Goal: Transaction & Acquisition: Obtain resource

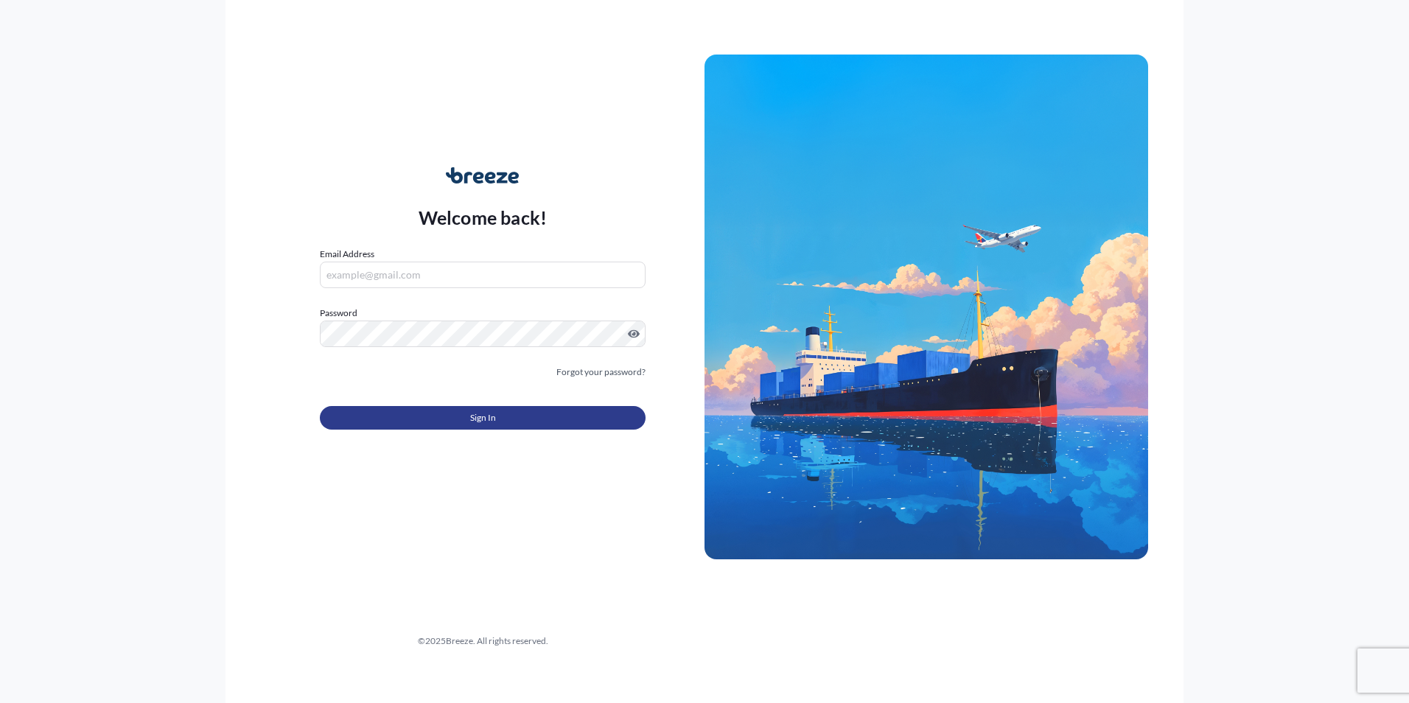
type input "[PERSON_NAME][EMAIL_ADDRESS][PERSON_NAME][DOMAIN_NAME]"
click at [421, 419] on button "Sign In" at bounding box center [483, 418] width 326 height 24
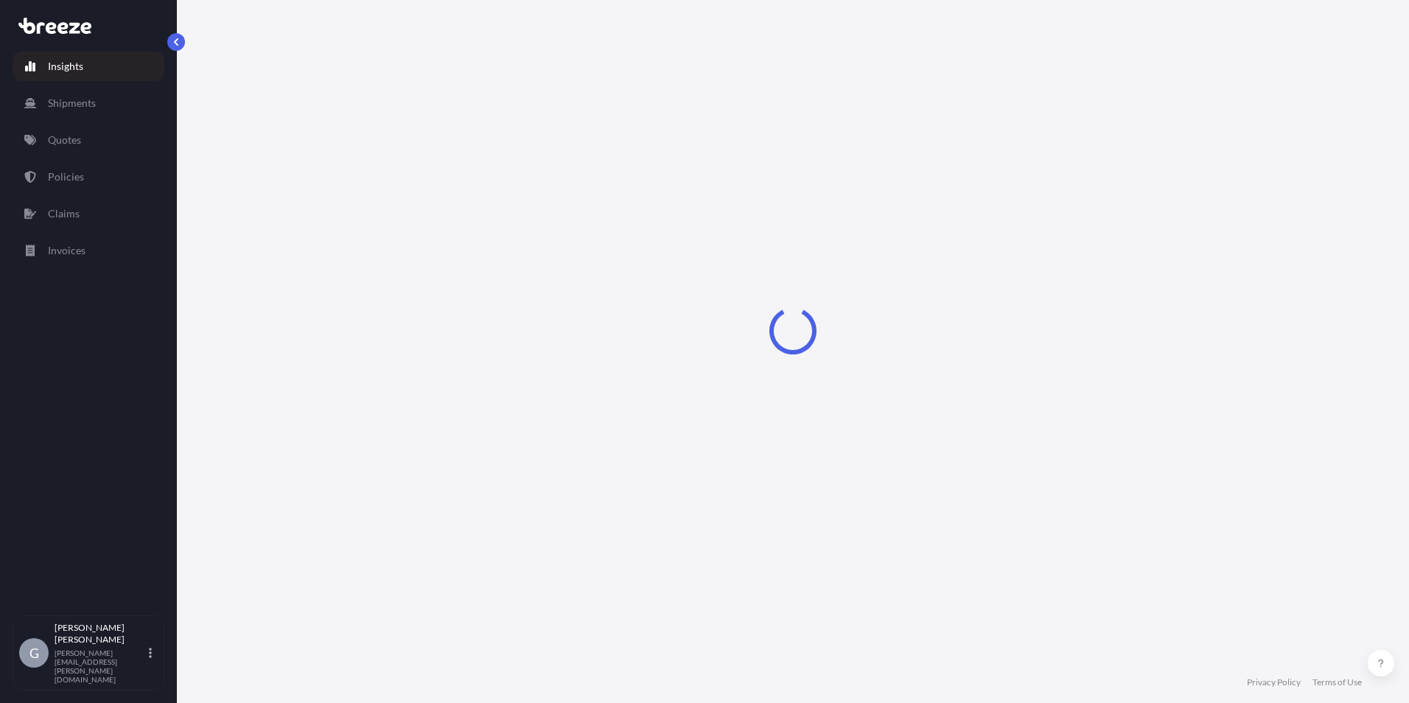
select select "2025"
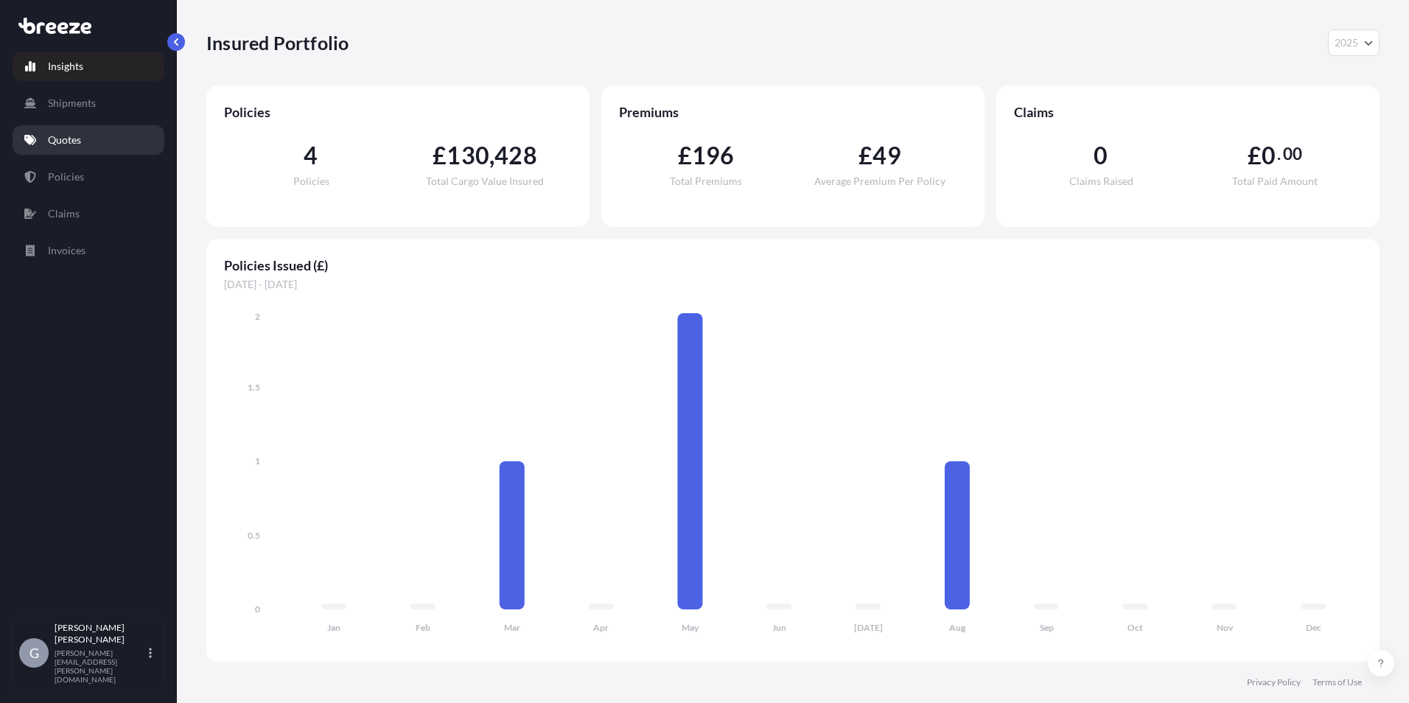
click at [76, 144] on p "Quotes" at bounding box center [64, 140] width 33 height 15
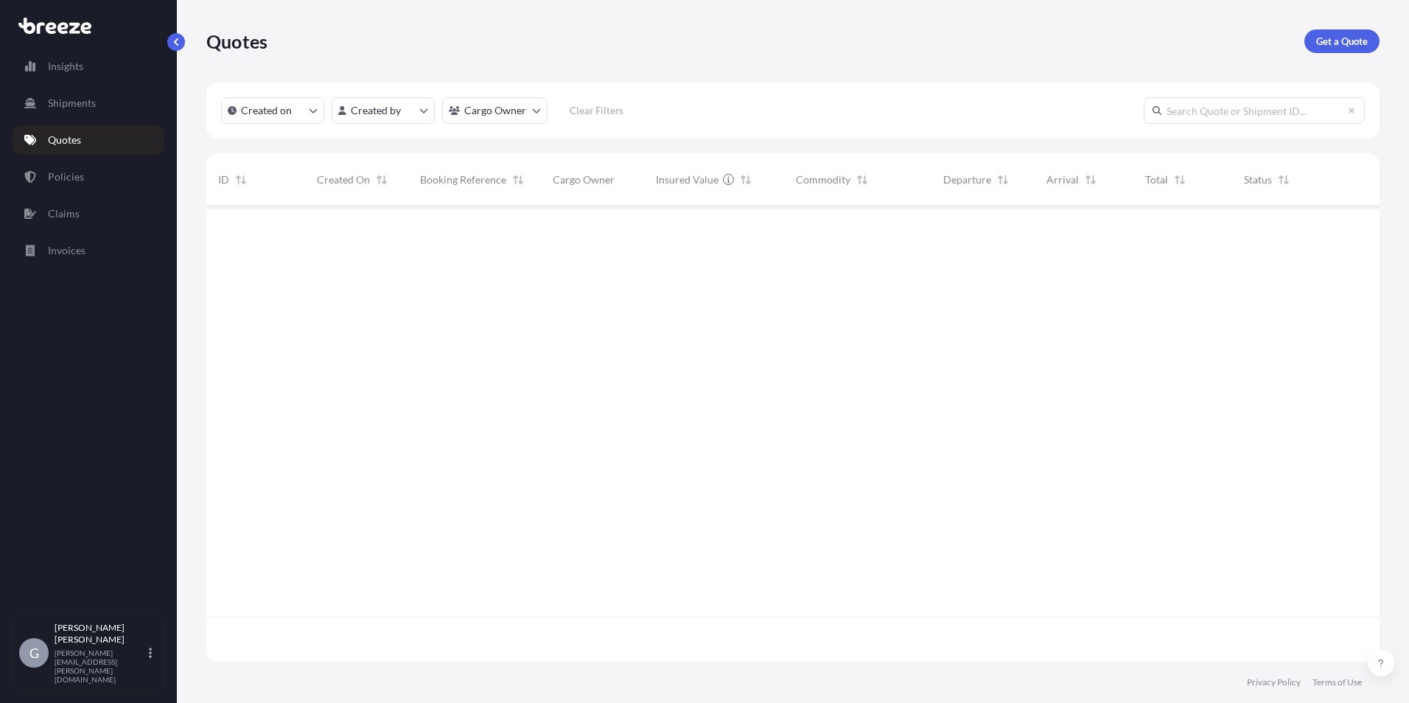
scroll to position [497, 1162]
click at [1343, 41] on p "Get a Quote" at bounding box center [1342, 41] width 52 height 15
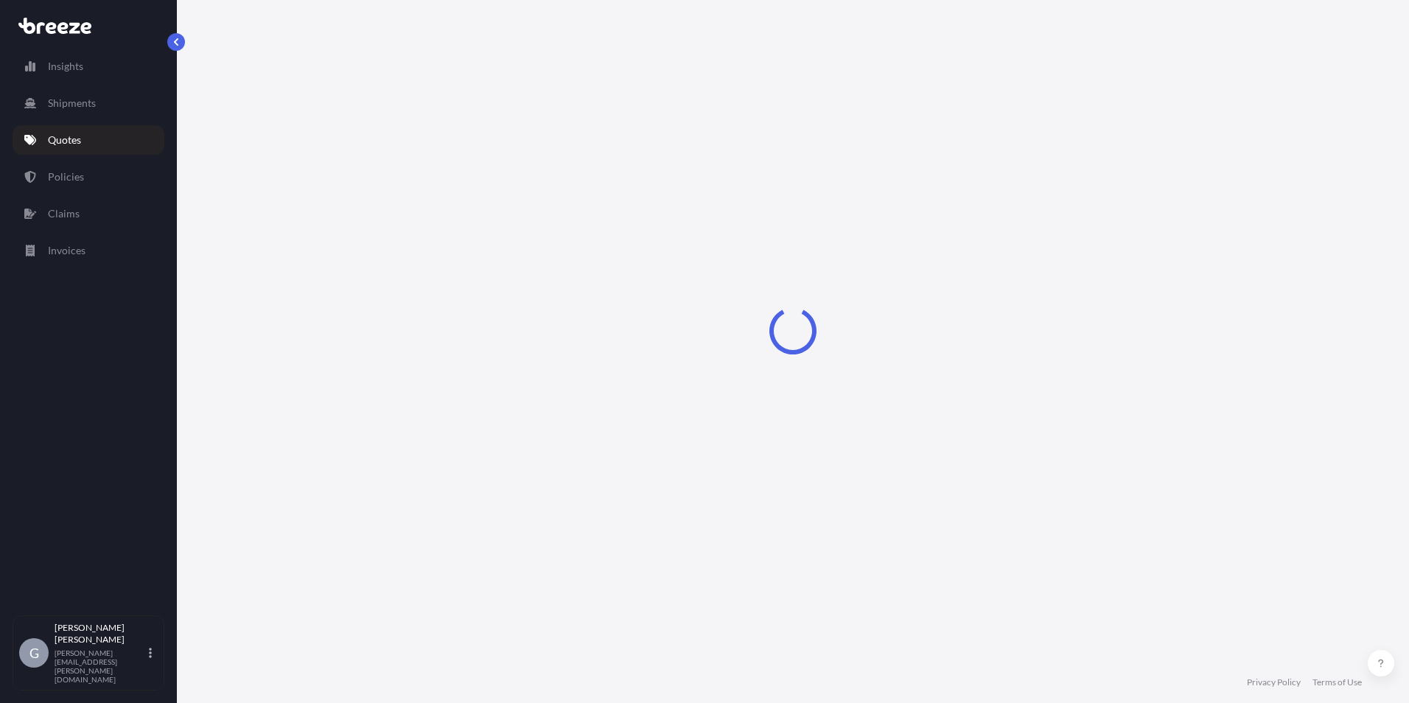
select select "Sea"
select select "1"
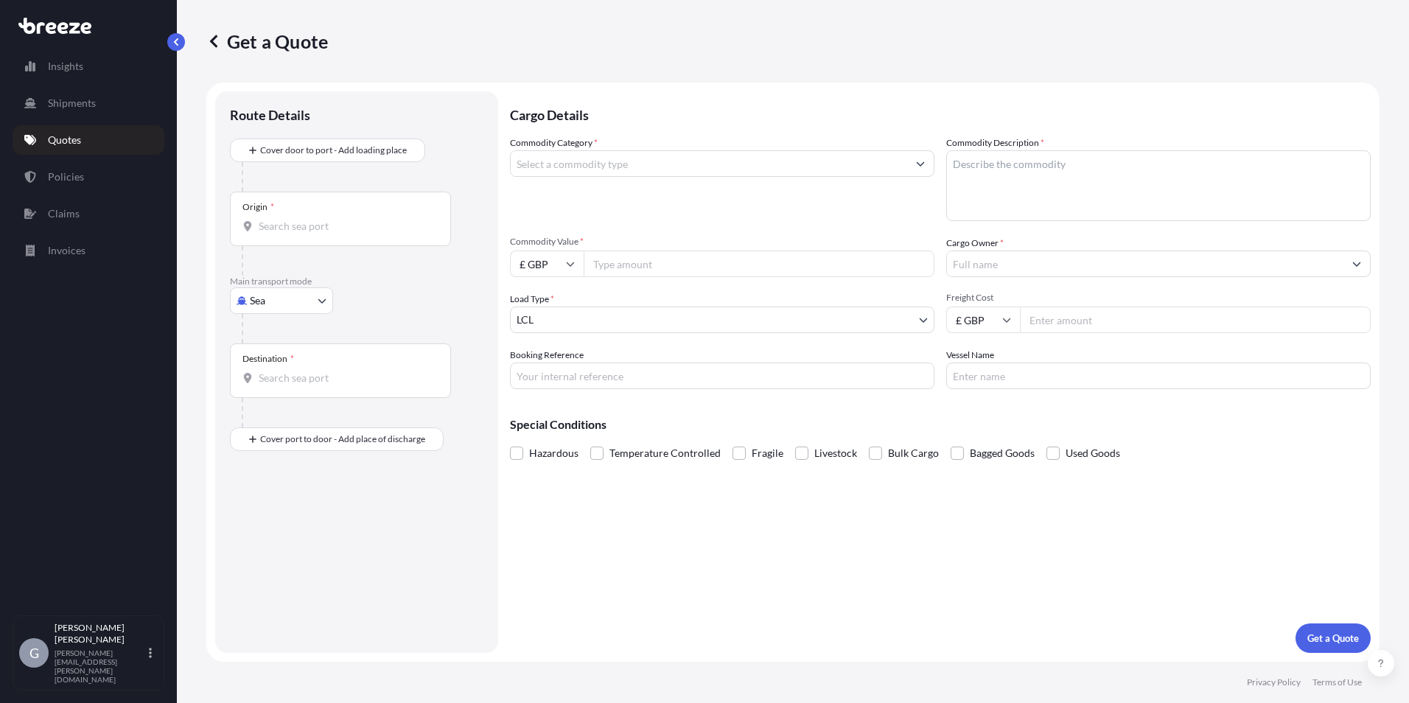
click at [600, 164] on input "Commodity Category *" at bounding box center [709, 163] width 396 height 27
click at [297, 225] on input "Origin *" at bounding box center [346, 226] width 174 height 15
type input "CNQDG - Qingdao Pt, [GEOGRAPHIC_DATA]"
click at [309, 388] on input "Destination *" at bounding box center [346, 384] width 174 height 15
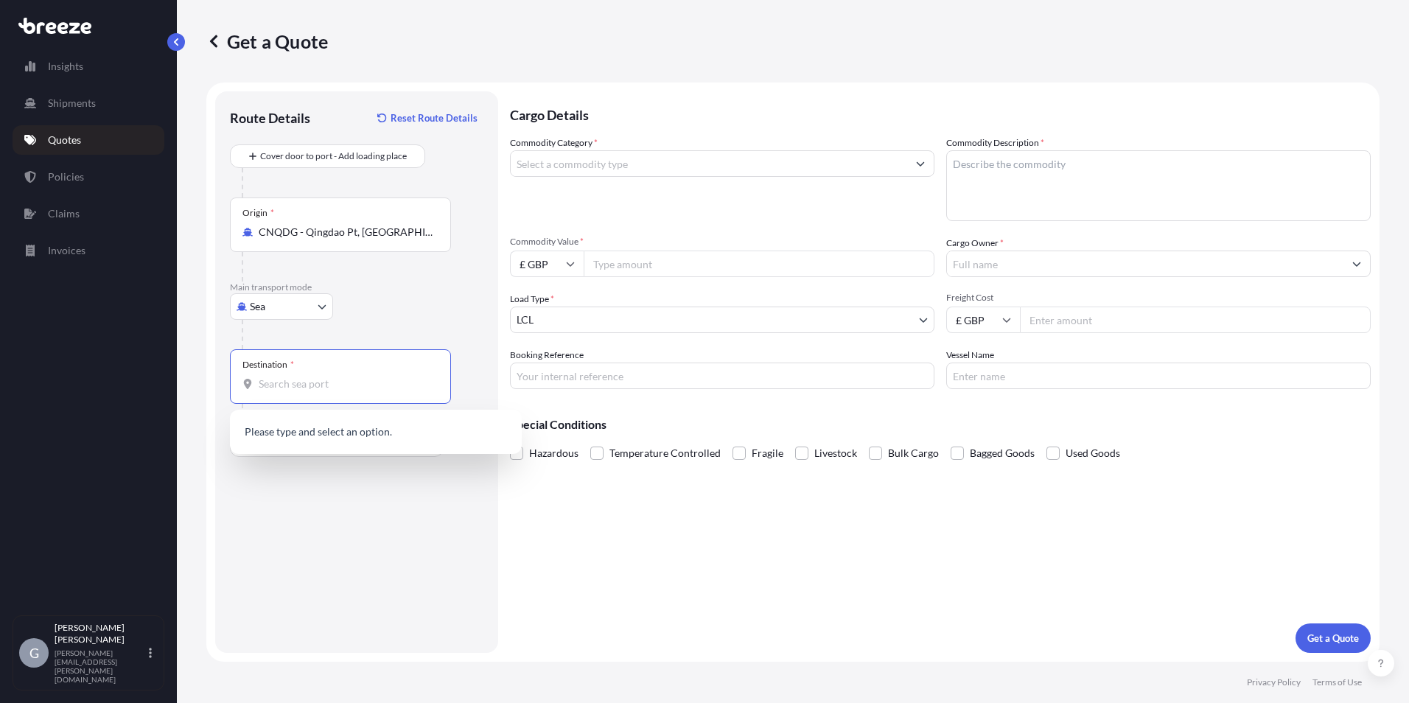
click at [337, 523] on div "Route Details Reset Route Details Cover door to port - Add loading place Place …" at bounding box center [356, 372] width 253 height 532
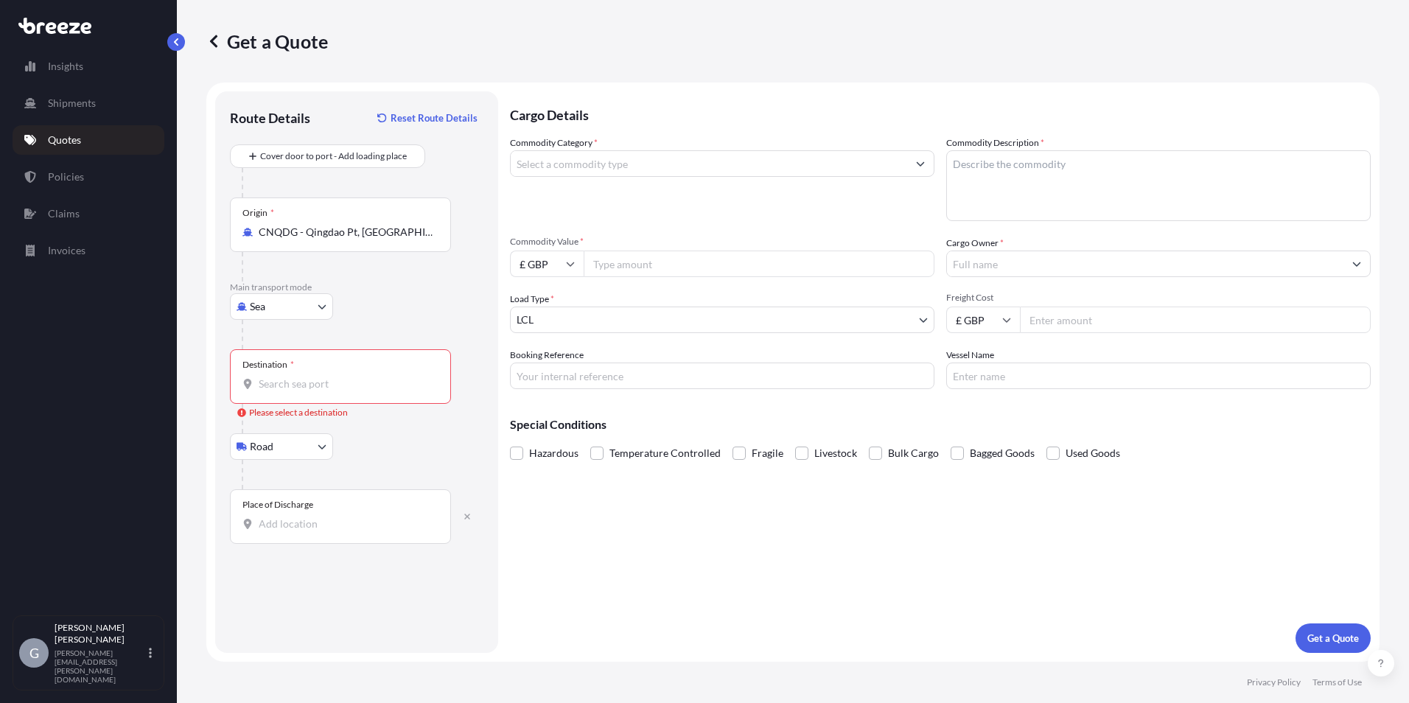
click at [280, 525] on input "Place of Discharge" at bounding box center [346, 524] width 174 height 15
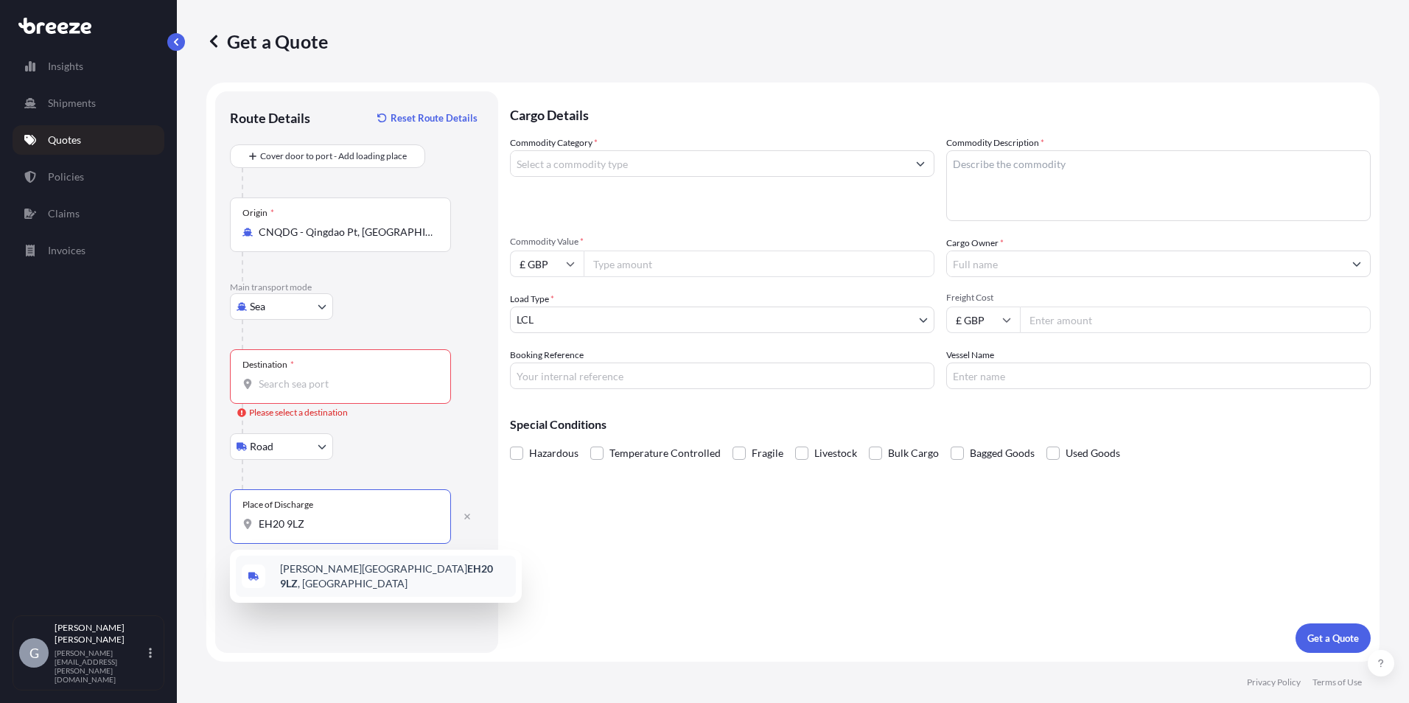
click at [329, 577] on span "[PERSON_NAME][STREET_ADDRESS]" at bounding box center [395, 575] width 230 height 29
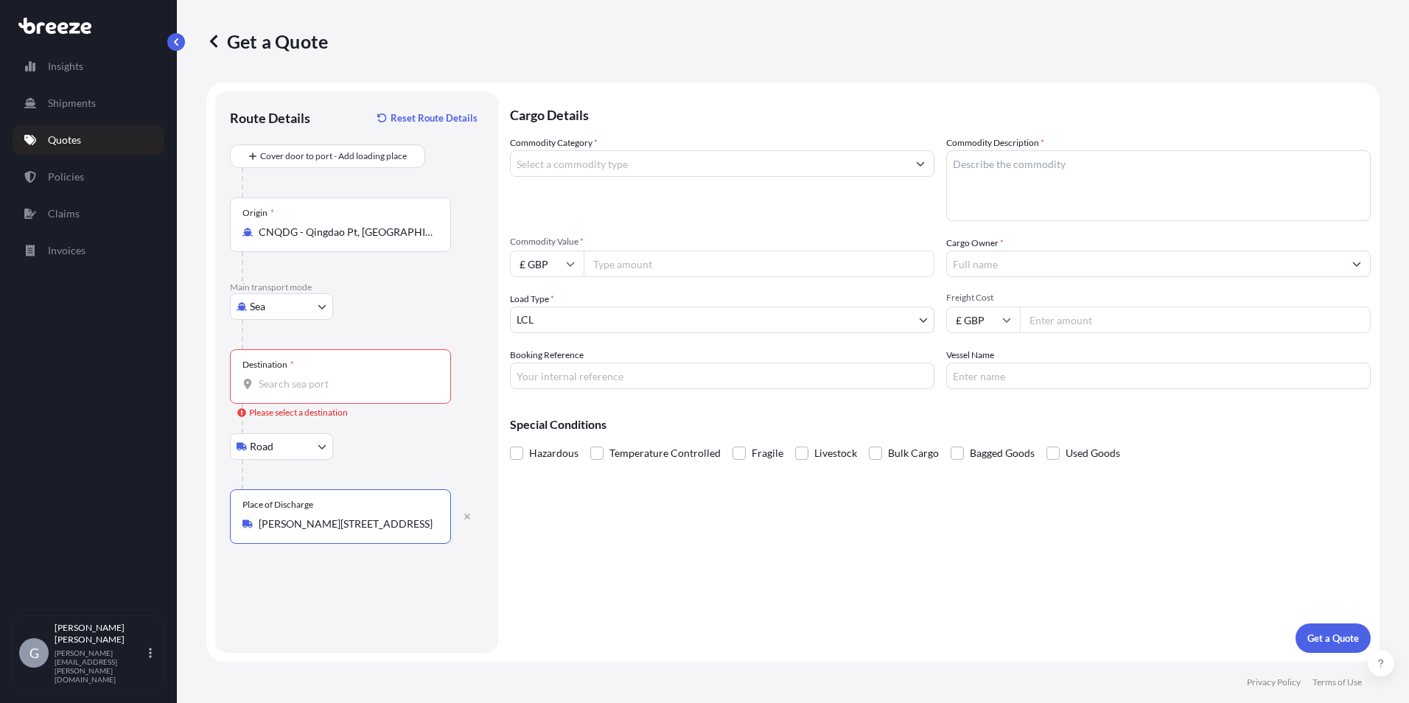
type input "[PERSON_NAME][STREET_ADDRESS]"
click at [284, 382] on input "Destination * Please select a destination" at bounding box center [346, 384] width 174 height 15
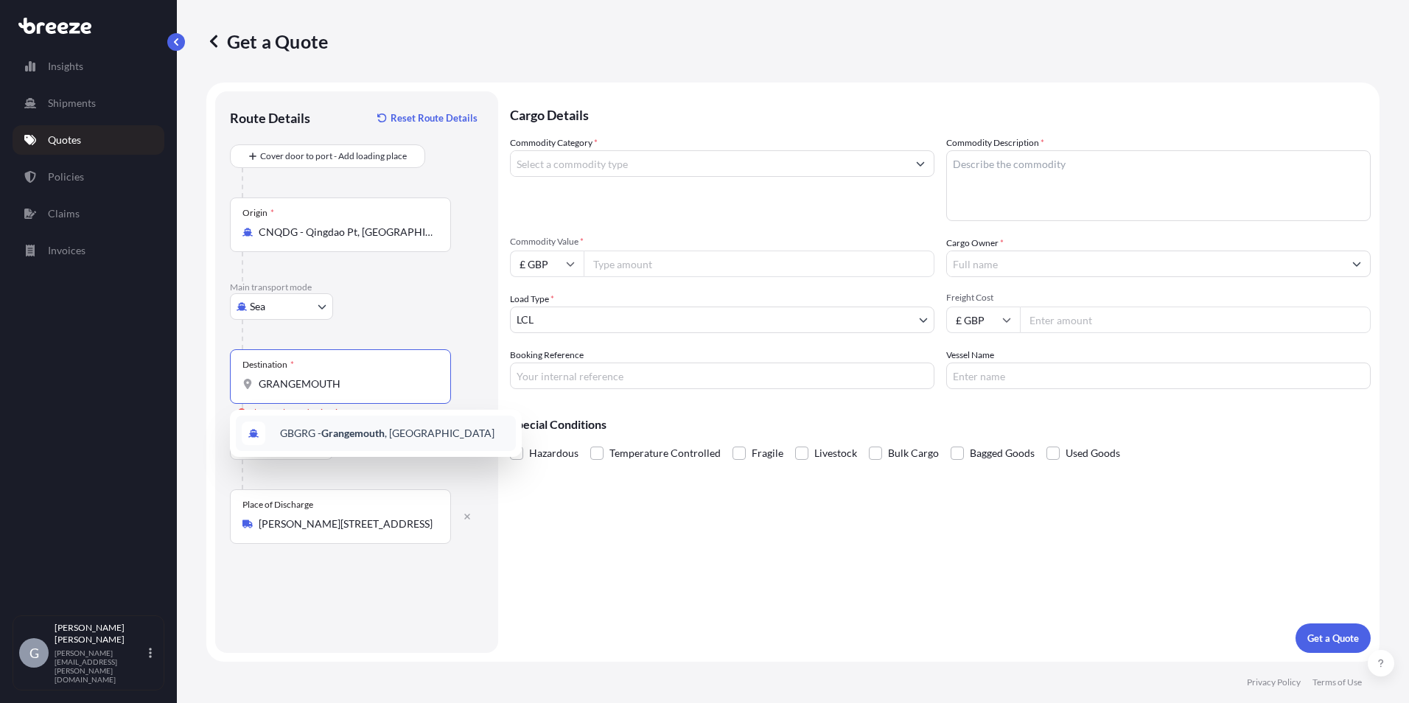
click at [307, 430] on span "GBGRG - [GEOGRAPHIC_DATA] , [GEOGRAPHIC_DATA]" at bounding box center [387, 433] width 214 height 15
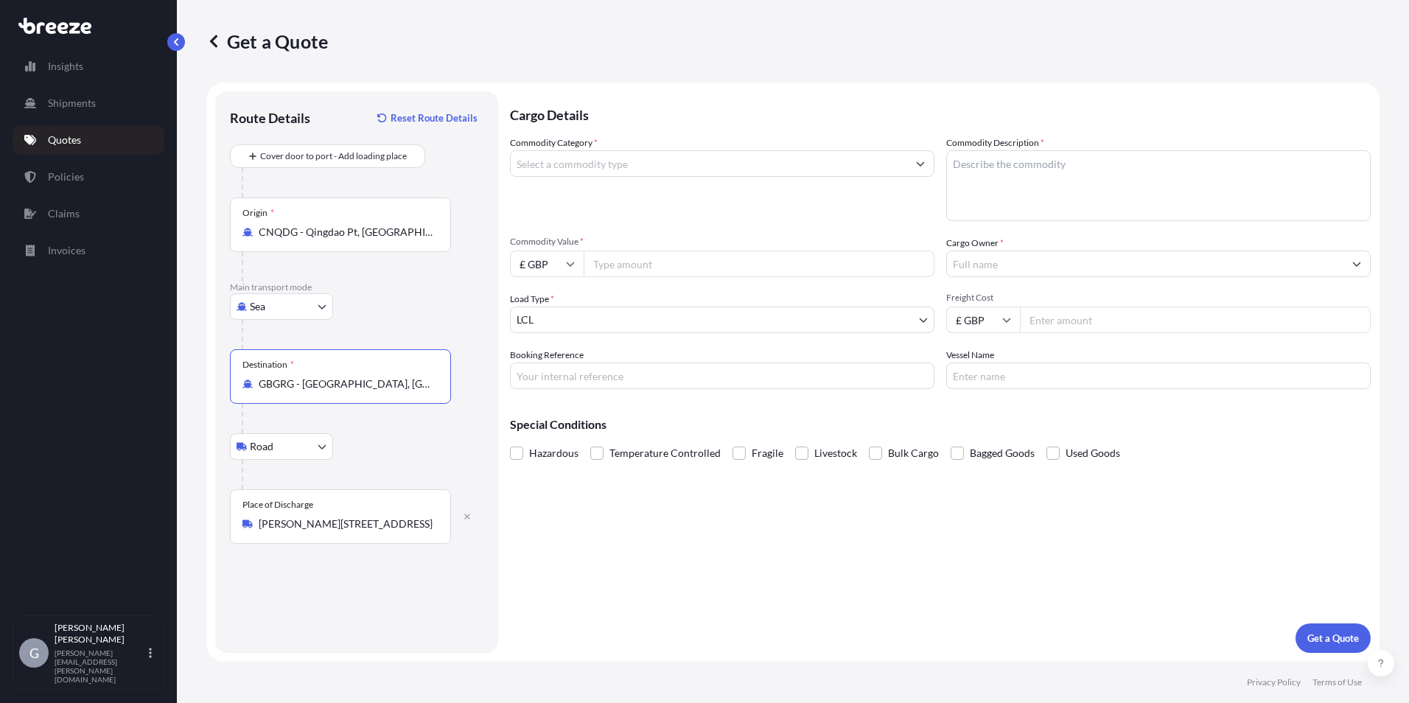
type input "GBGRG - [GEOGRAPHIC_DATA], [GEOGRAPHIC_DATA]"
click at [710, 161] on input "Commodity Category *" at bounding box center [709, 163] width 396 height 27
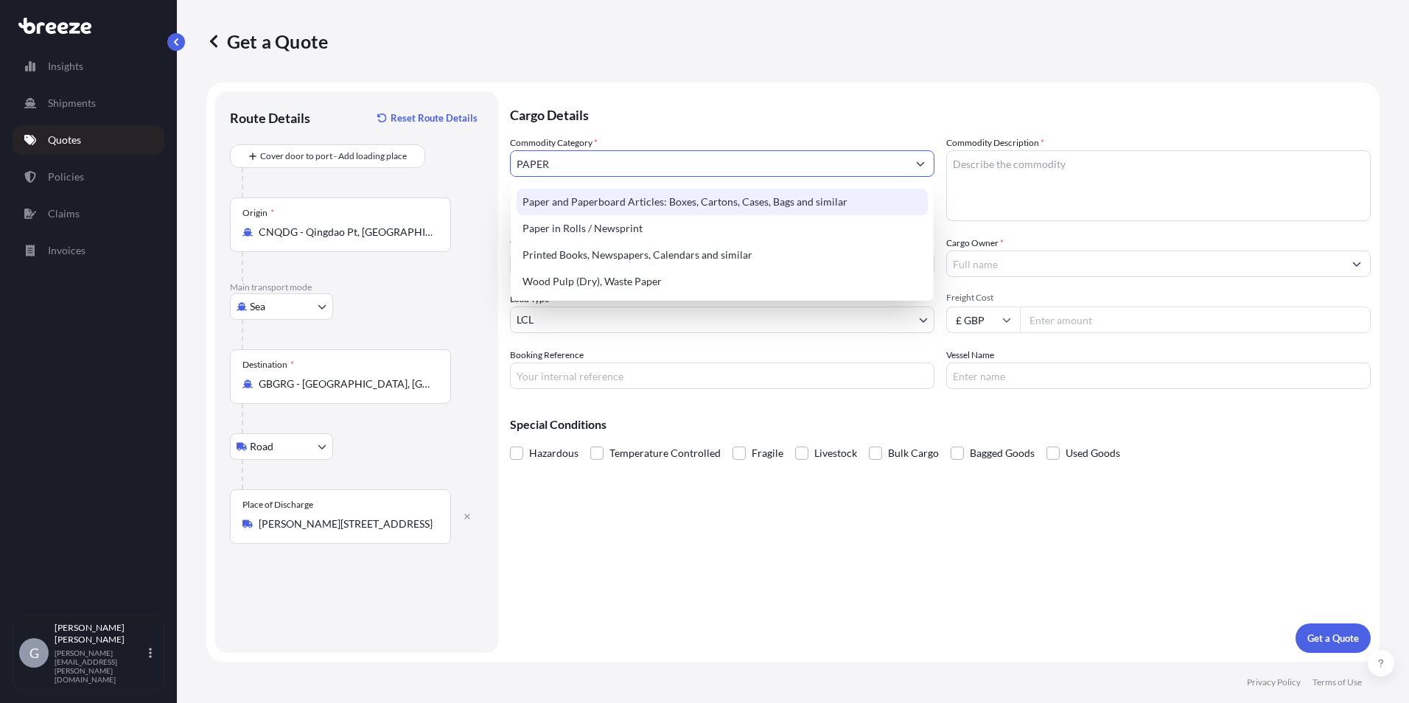
click at [681, 203] on div "Paper and Paperboard Articles: Boxes, Cartons, Cases, Bags and similar" at bounding box center [722, 202] width 411 height 27
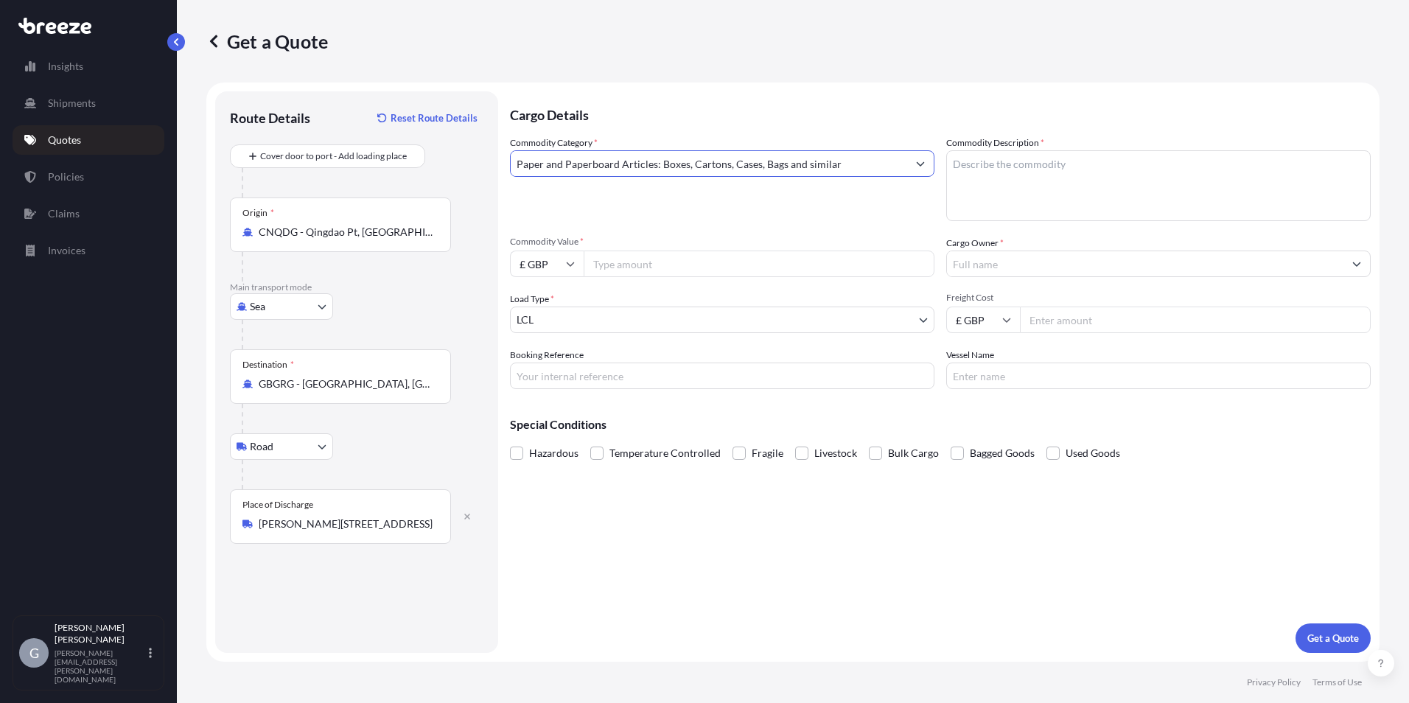
type input "Paper and Paperboard Articles: Boxes, Cartons, Cases, Bags and similar"
click at [986, 180] on textarea "Commodity Description *" at bounding box center [1158, 185] width 424 height 71
type textarea "PAPER"
click at [567, 264] on icon at bounding box center [571, 264] width 8 height 4
click at [553, 364] on div "$ USD" at bounding box center [547, 366] width 62 height 28
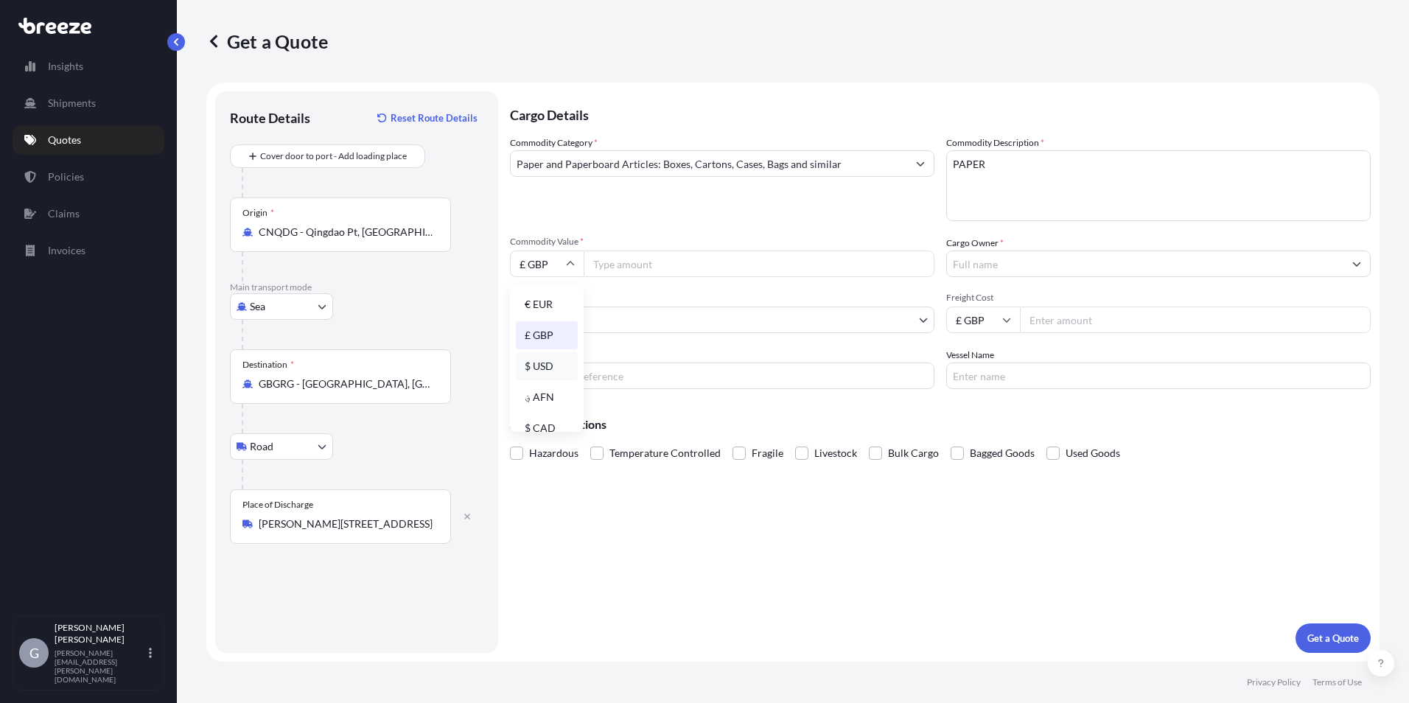
type input "$ USD"
click at [661, 263] on input "Commodity Value *" at bounding box center [759, 264] width 351 height 27
type input "15000"
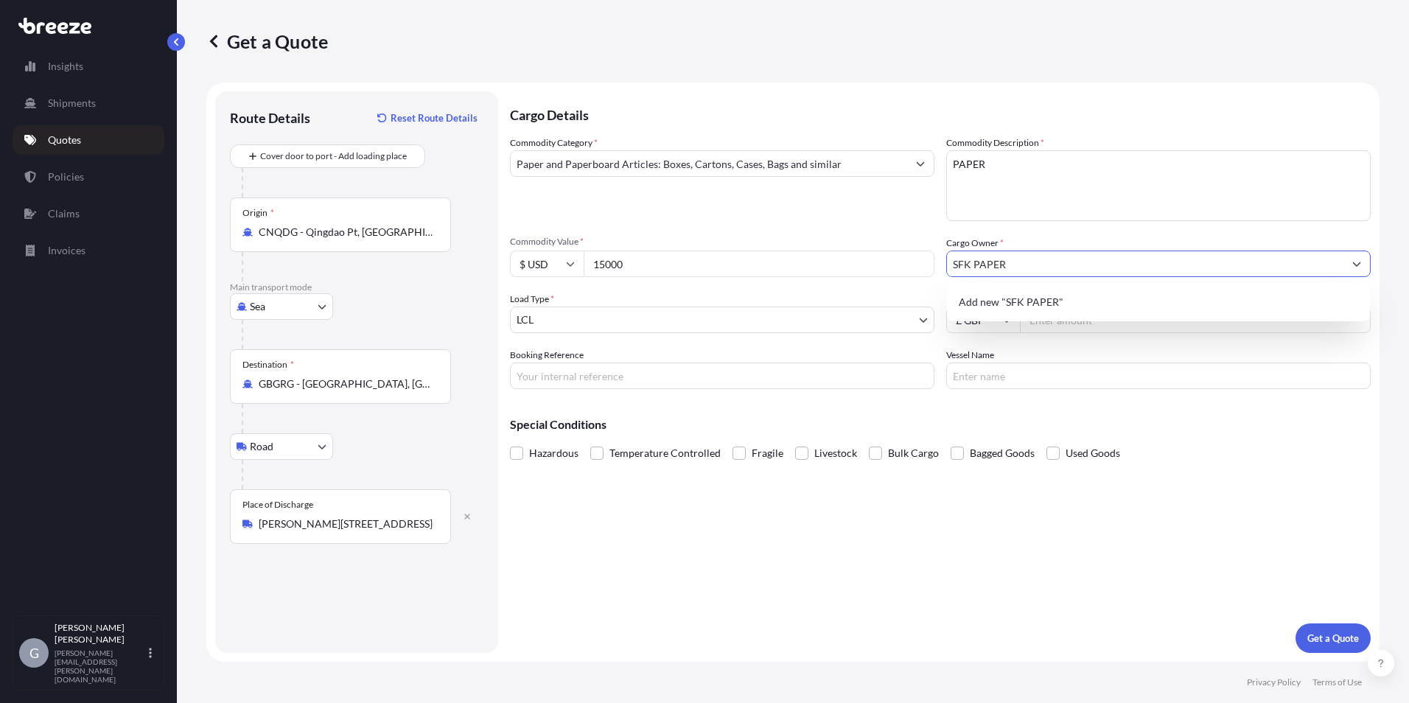
type input "SFK PAPER"
click at [877, 323] on body "8 options available. 0 options available. 1 option available. 0 options availab…" at bounding box center [704, 351] width 1409 height 703
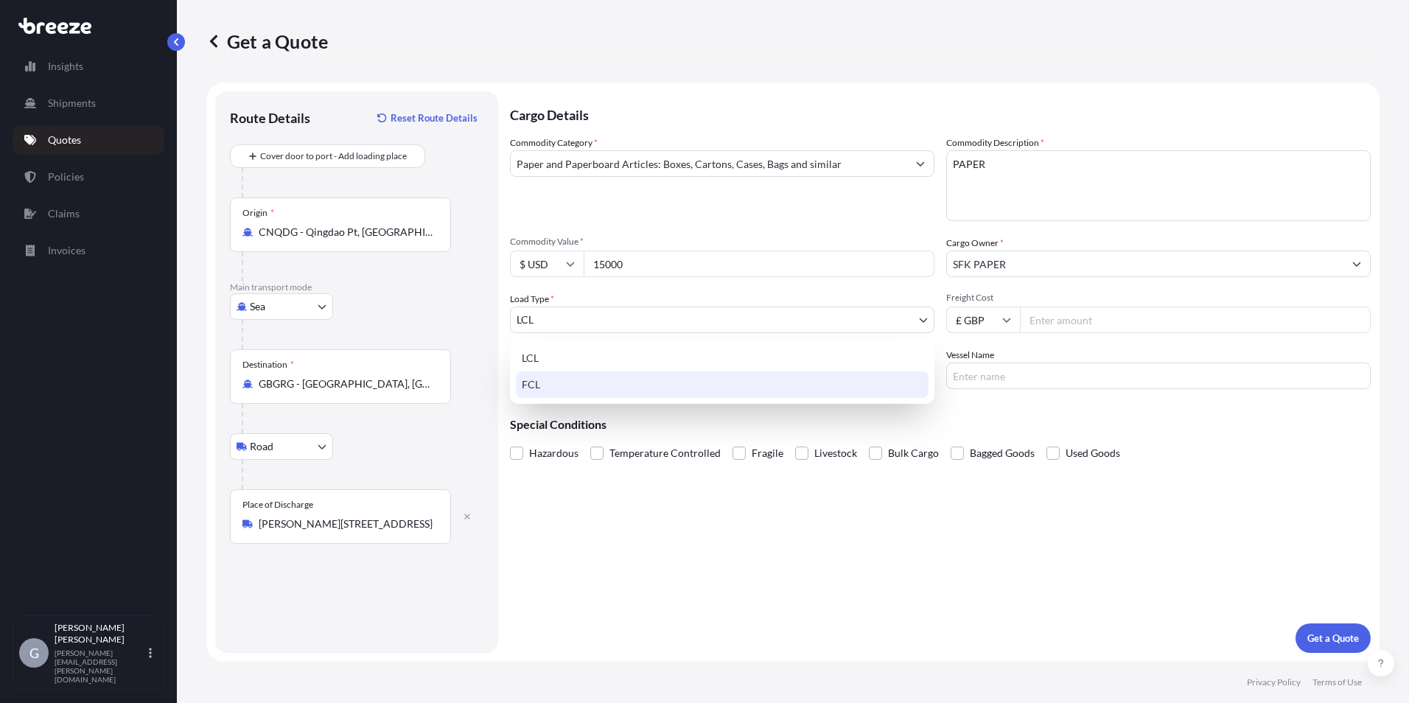
click at [819, 380] on div "FCL" at bounding box center [722, 384] width 413 height 27
select select "2"
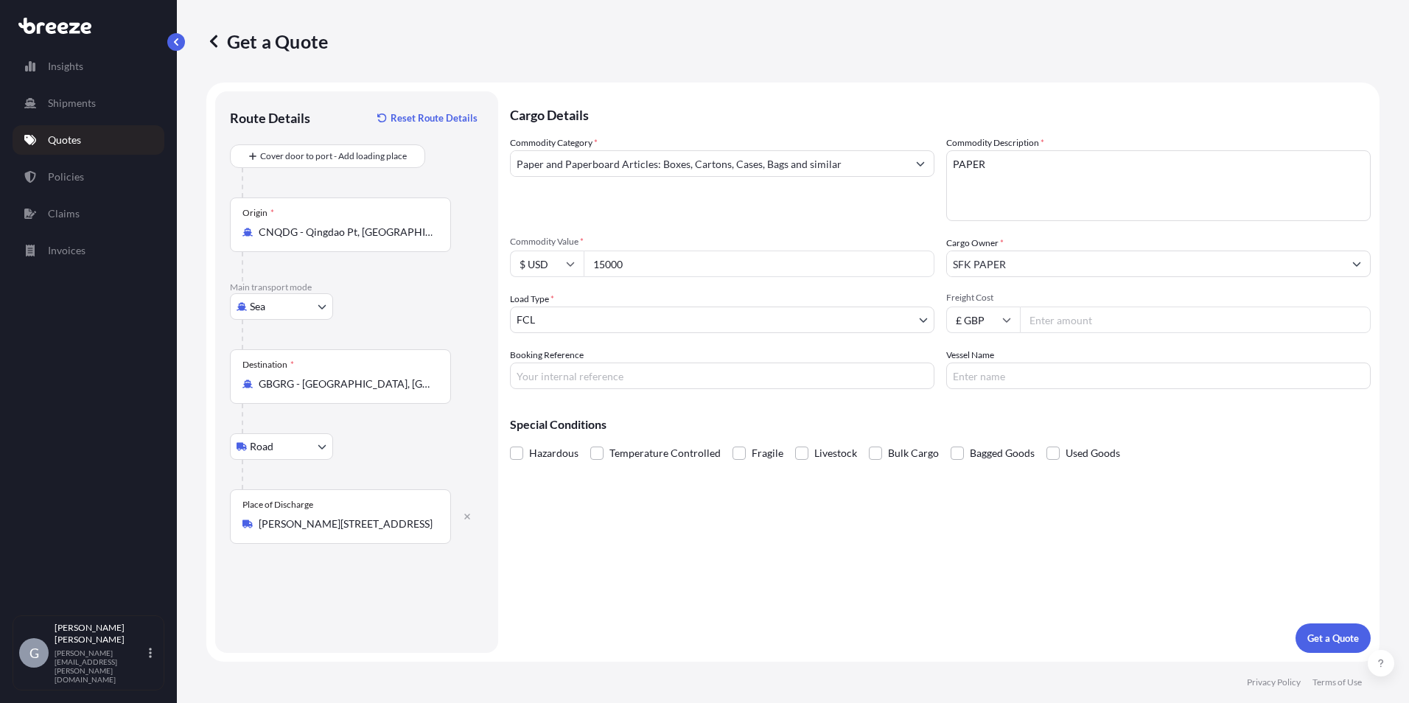
click at [984, 325] on input "£ GBP" at bounding box center [983, 320] width 74 height 27
click at [973, 422] on div "$ USD" at bounding box center [983, 422] width 62 height 28
type input "$ USD"
click at [1068, 324] on input "Freight Cost" at bounding box center [1195, 320] width 351 height 27
type input "2200"
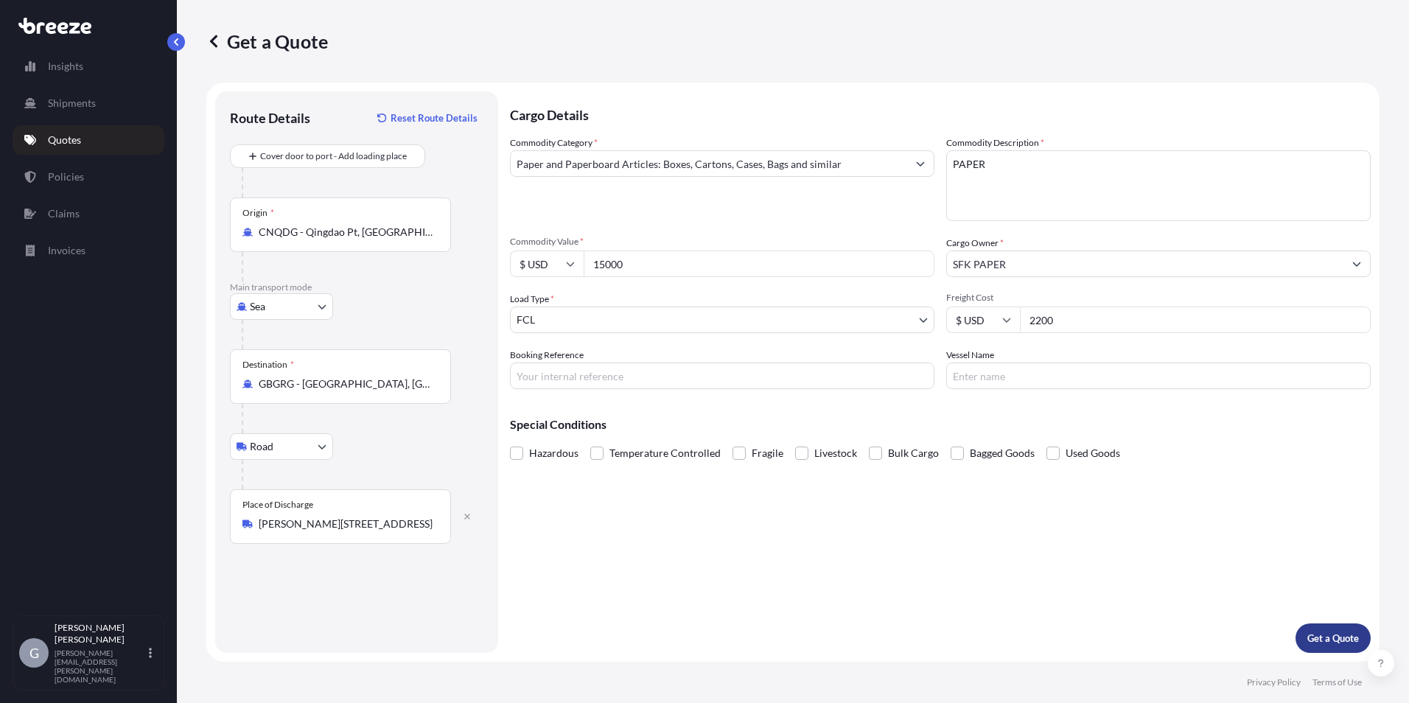
click at [1343, 641] on p "Get a Quote" at bounding box center [1333, 638] width 52 height 15
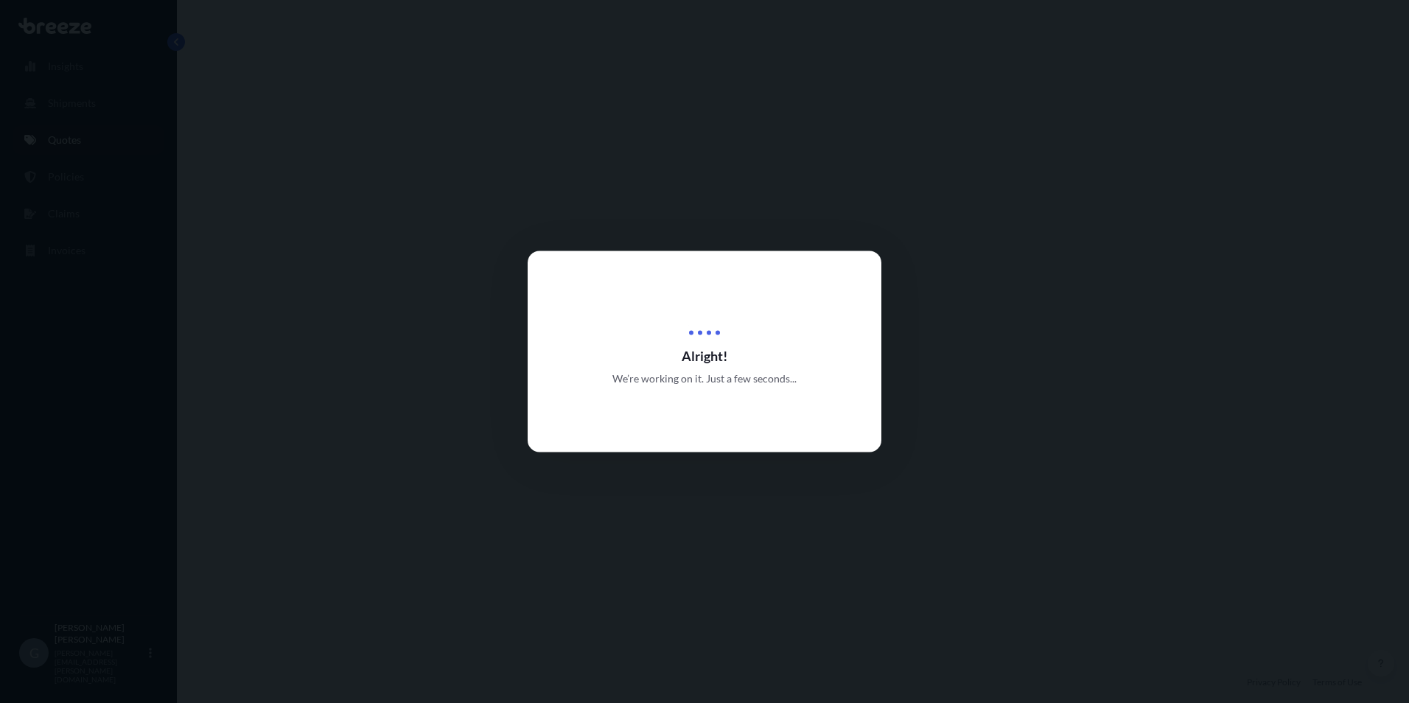
select select "Sea"
select select "Road"
select select "2"
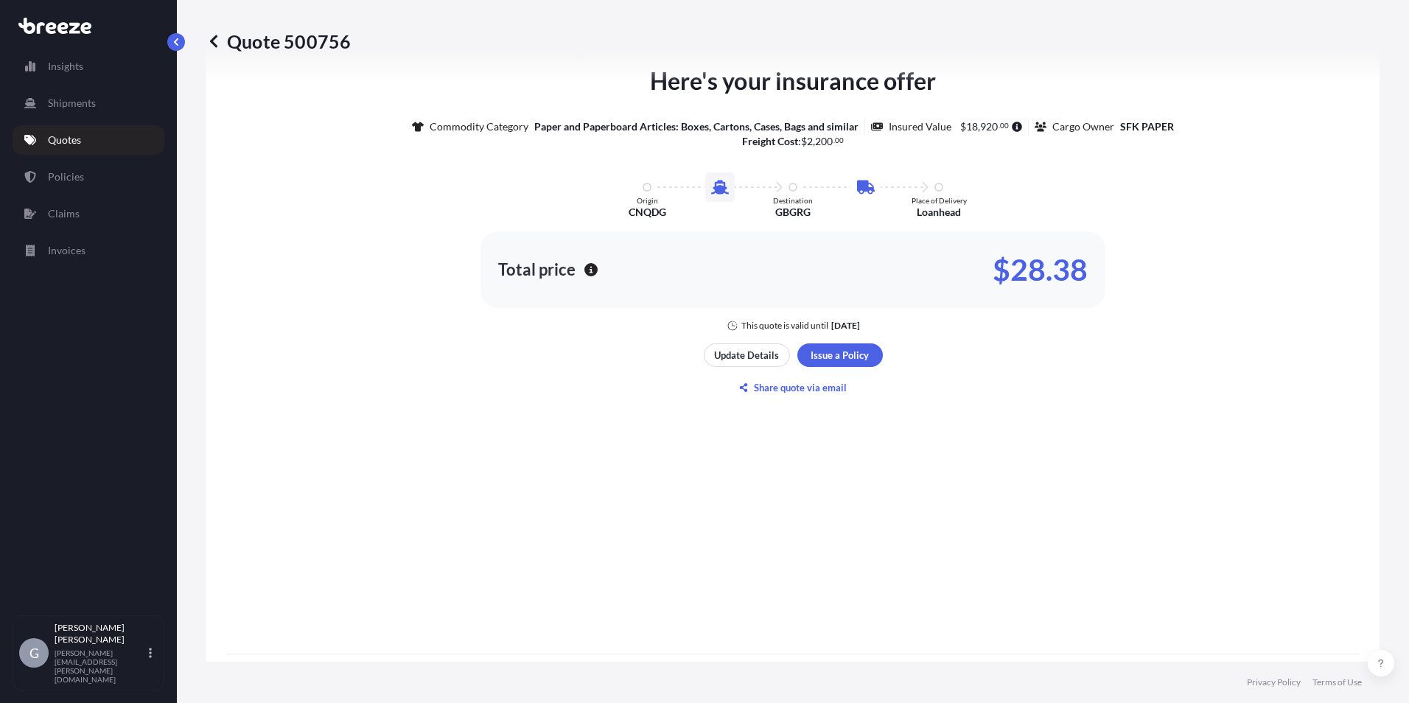
scroll to position [687, 0]
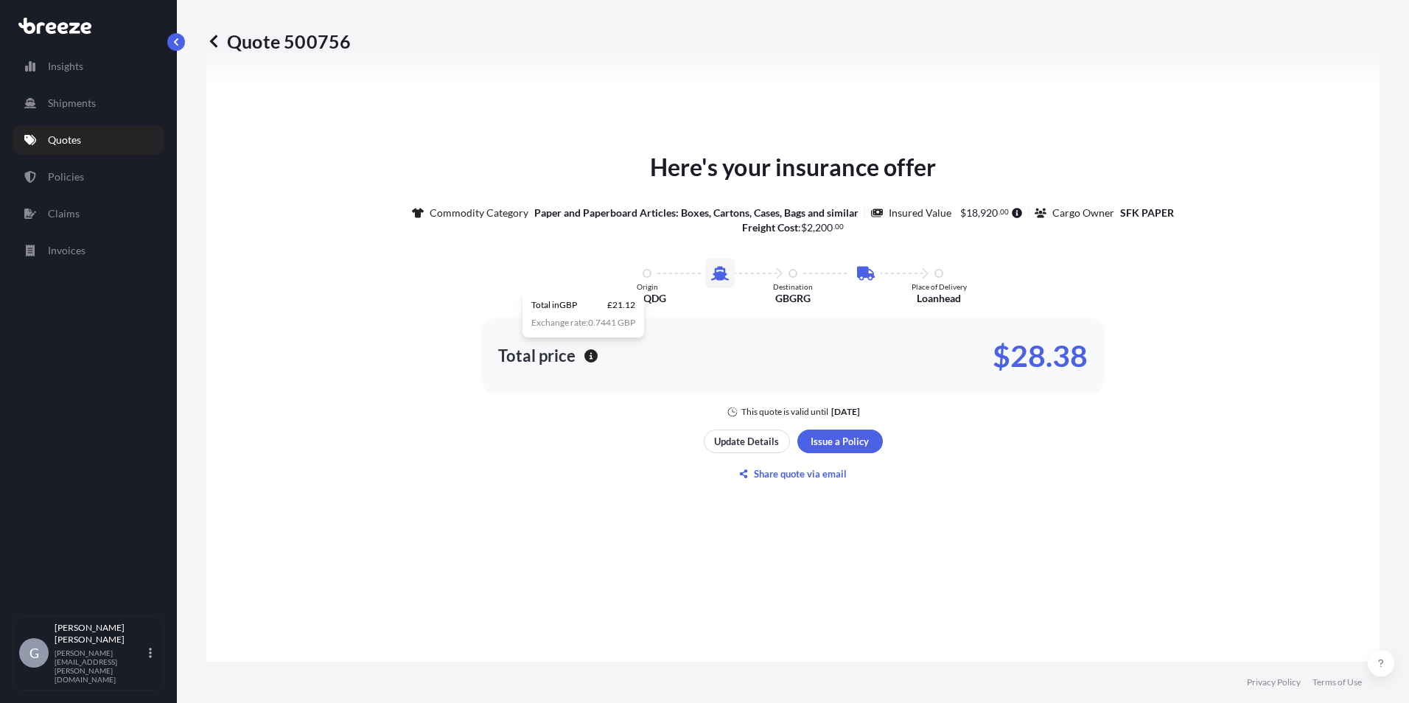
click at [586, 354] on icon "button" at bounding box center [590, 355] width 13 height 13
